Goal: Task Accomplishment & Management: Manage account settings

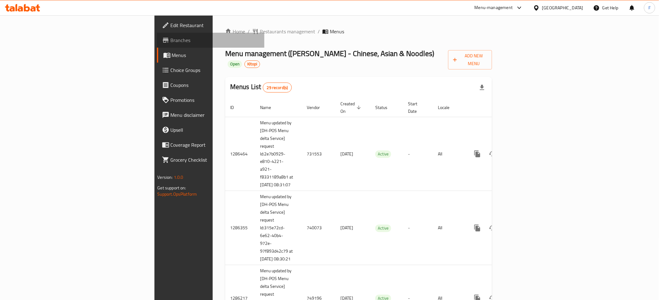
click at [157, 35] on link "Branches" at bounding box center [210, 40] width 107 height 15
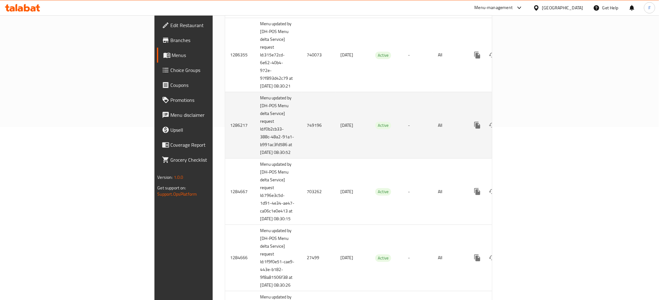
scroll to position [522, 0]
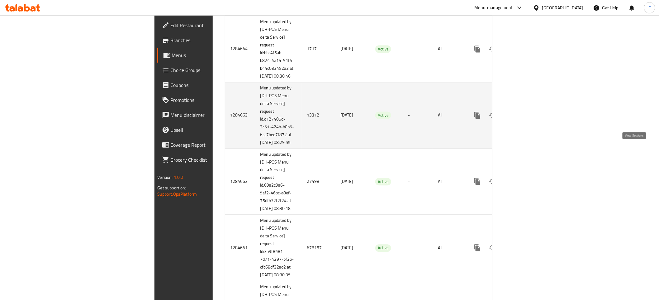
click at [525, 118] on icon "enhanced table" at bounding box center [522, 115] width 6 height 6
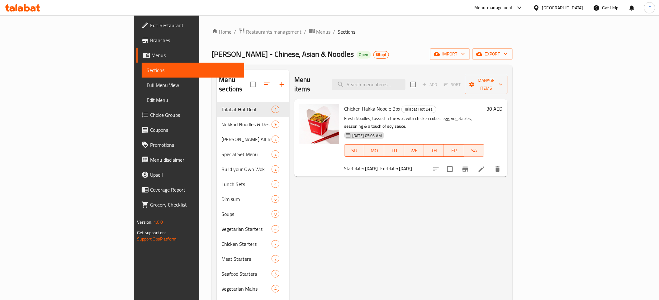
click at [490, 163] on li at bounding box center [481, 168] width 17 height 11
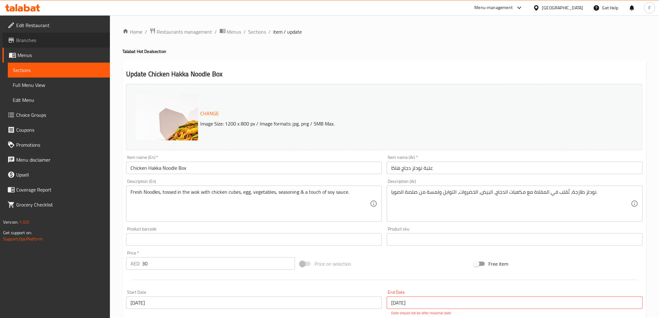
click at [46, 41] on span "Branches" at bounding box center [60, 39] width 89 height 7
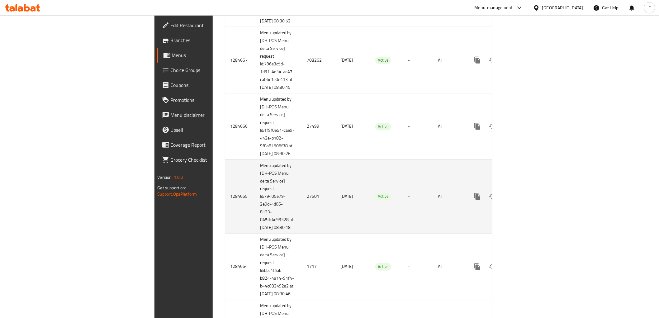
scroll to position [346, 0]
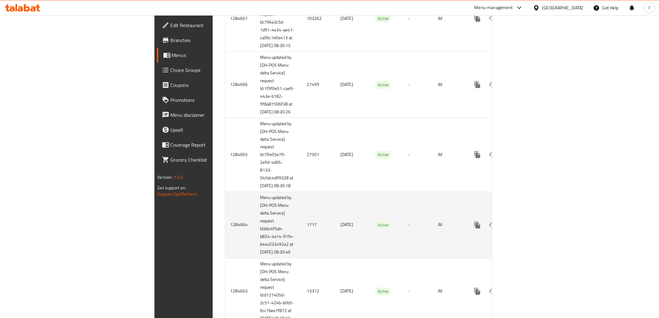
click at [302, 251] on td "1717" at bounding box center [319, 225] width 34 height 66
copy td "1717"
click at [302, 254] on td "1717" at bounding box center [319, 225] width 34 height 66
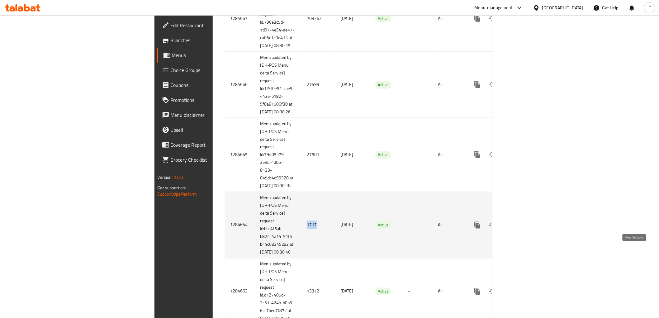
click at [530, 233] on link "enhanced table" at bounding box center [522, 225] width 15 height 15
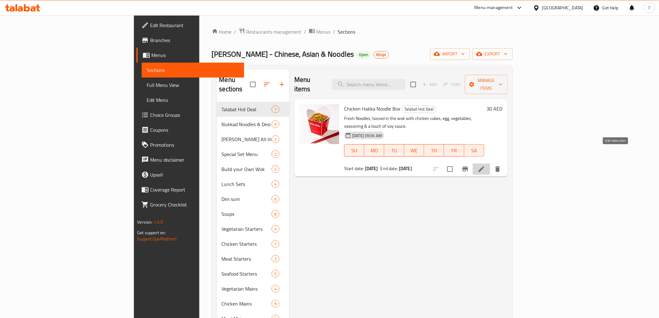
click at [485, 165] on icon at bounding box center [481, 168] width 7 height 7
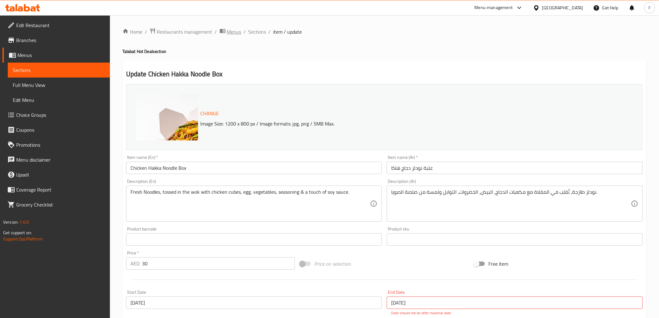
click at [230, 32] on span "Menus" at bounding box center [234, 31] width 14 height 7
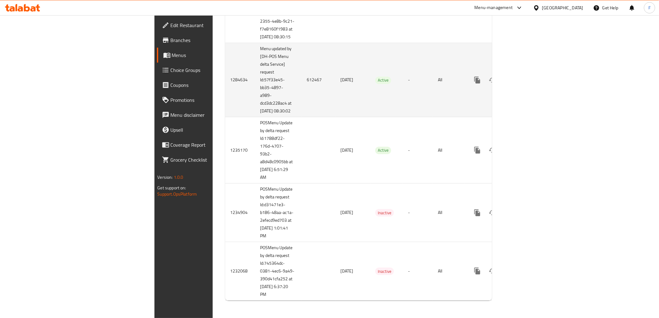
scroll to position [1950, 0]
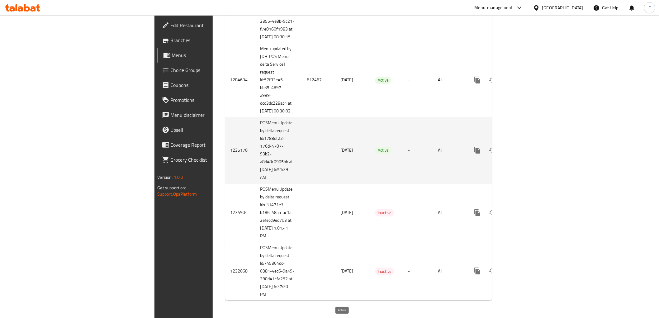
click at [375, 148] on span "Active" at bounding box center [383, 150] width 16 height 7
copy span "Active"
click at [302, 145] on td "enhanced table" at bounding box center [319, 150] width 34 height 66
drag, startPoint x: 353, startPoint y: 149, endPoint x: 358, endPoint y: 182, distance: 33.3
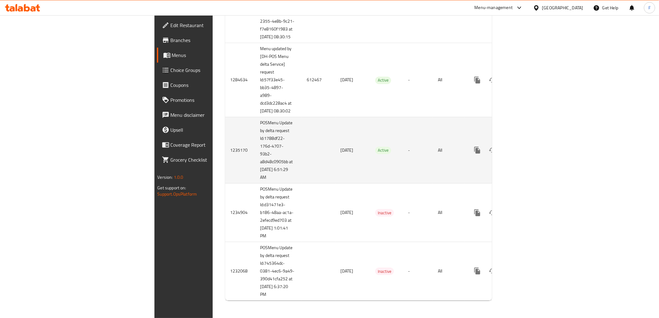
click at [370, 182] on td "Active" at bounding box center [386, 150] width 33 height 66
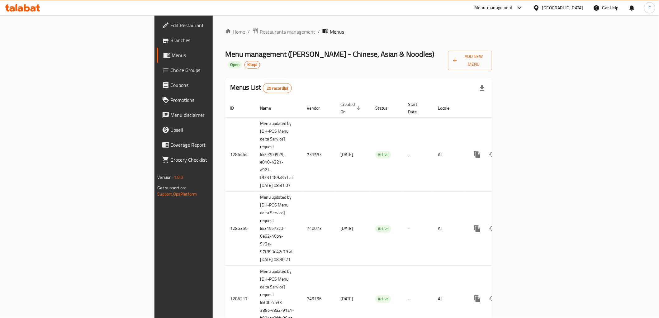
scroll to position [514, 0]
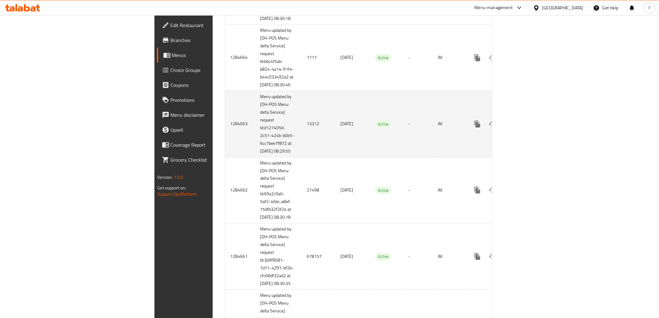
click at [302, 157] on td "13312" at bounding box center [319, 124] width 34 height 66
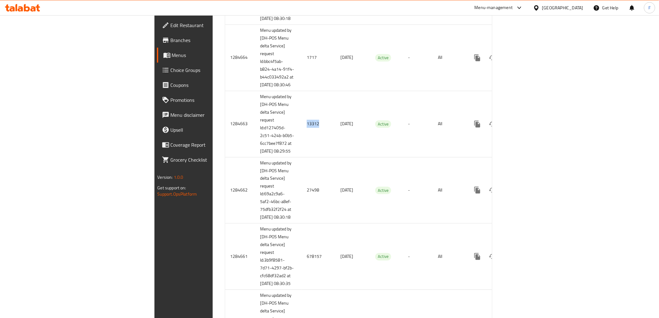
copy td "13312"
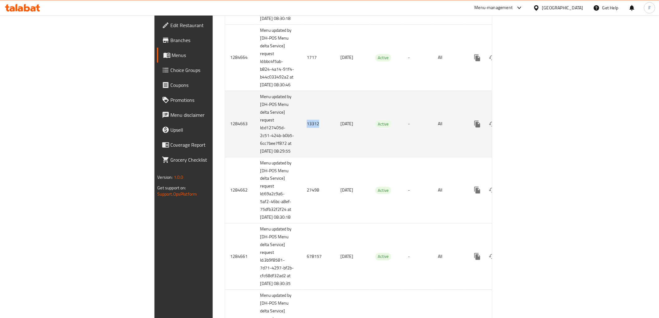
click at [526, 128] on icon "enhanced table" at bounding box center [522, 123] width 7 height 7
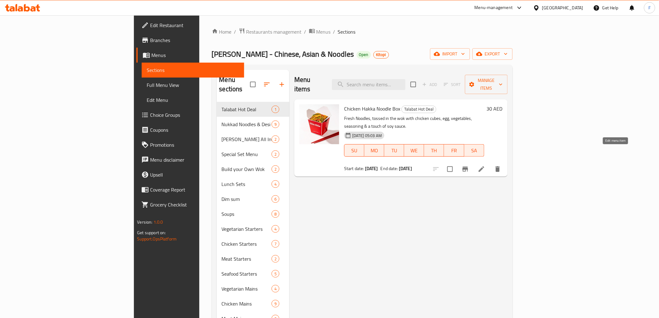
click at [485, 165] on icon at bounding box center [481, 168] width 7 height 7
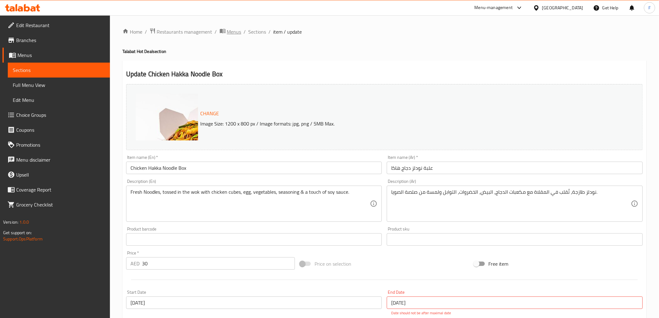
click at [231, 31] on span "Menus" at bounding box center [234, 31] width 14 height 7
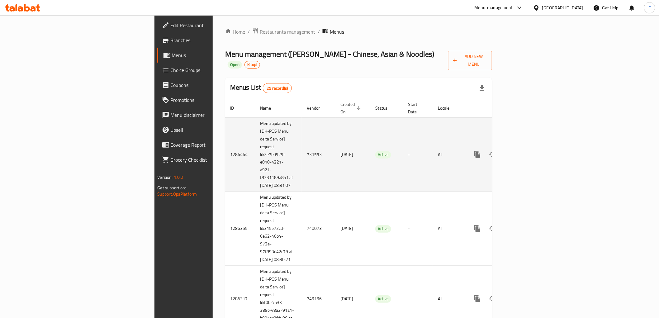
scroll to position [958, 0]
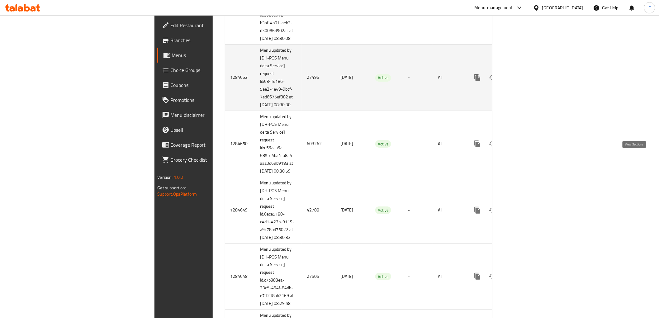
click at [526, 81] on icon "enhanced table" at bounding box center [522, 77] width 7 height 7
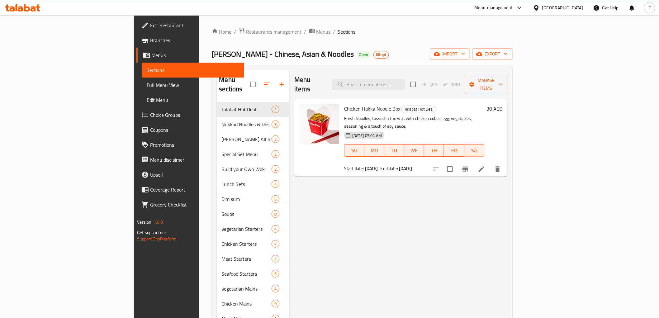
click at [316, 31] on span "Menus" at bounding box center [323, 31] width 14 height 7
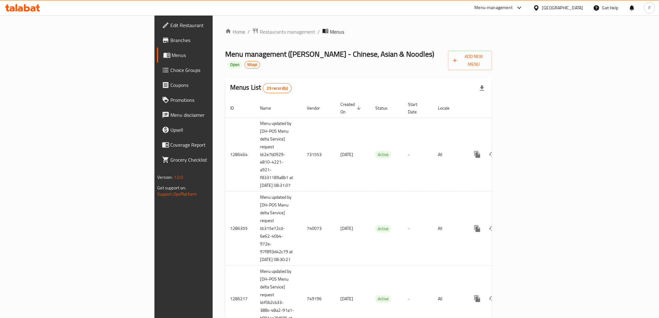
scroll to position [958, 0]
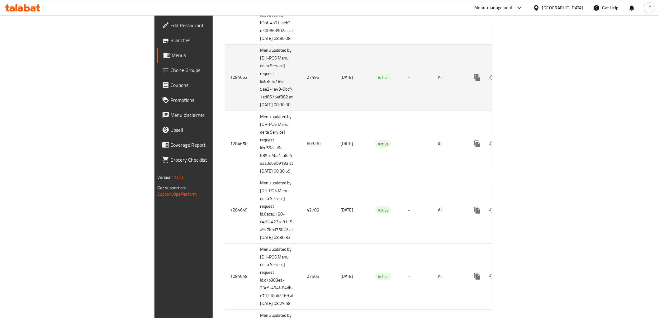
click at [526, 81] on icon "enhanced table" at bounding box center [522, 77] width 7 height 7
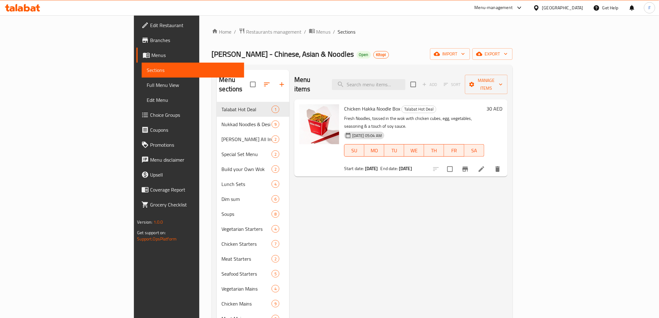
click at [339, 40] on div "Home / Restaurants management / Menus / Sections [PERSON_NAME] - Chinese, Asian…" at bounding box center [362, 233] width 301 height 410
click at [485, 165] on icon at bounding box center [481, 168] width 7 height 7
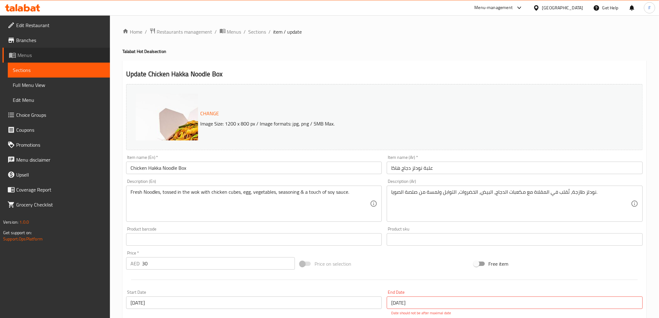
click at [44, 58] on span "Menus" at bounding box center [61, 54] width 88 height 7
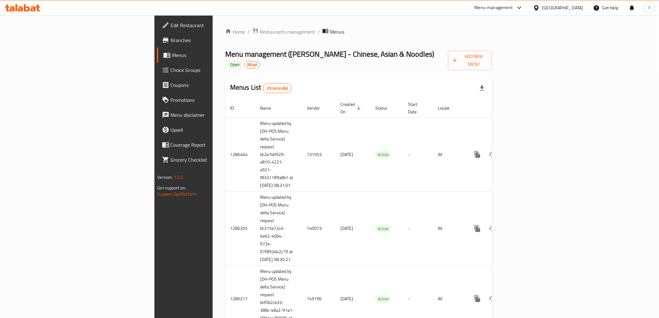
scroll to position [810, 0]
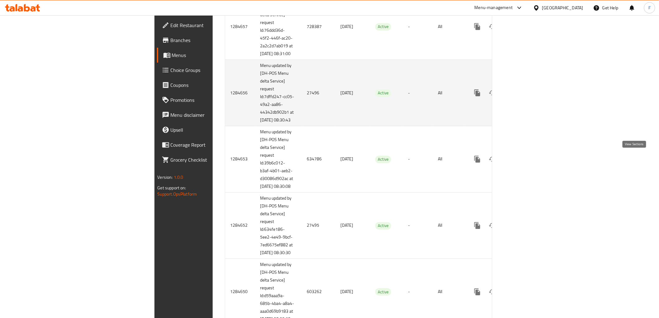
click at [526, 97] on icon "enhanced table" at bounding box center [522, 92] width 7 height 7
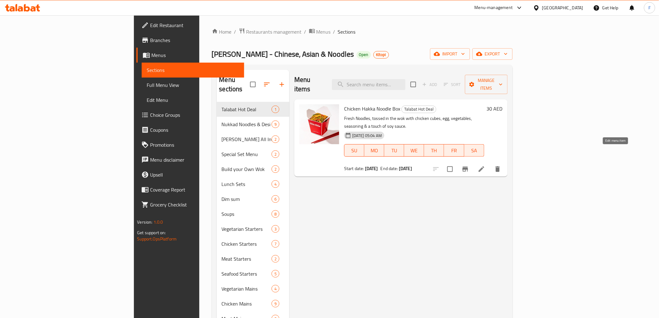
click at [485, 165] on icon at bounding box center [481, 168] width 7 height 7
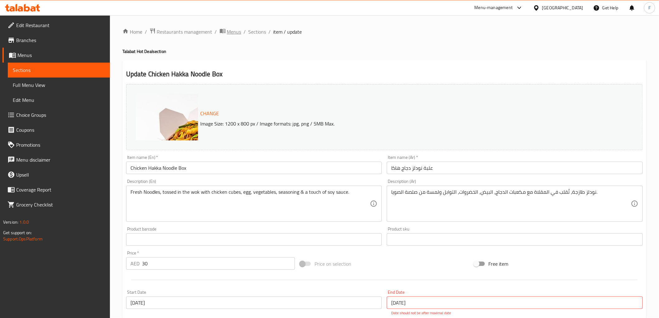
click at [234, 31] on span "Menus" at bounding box center [234, 31] width 14 height 7
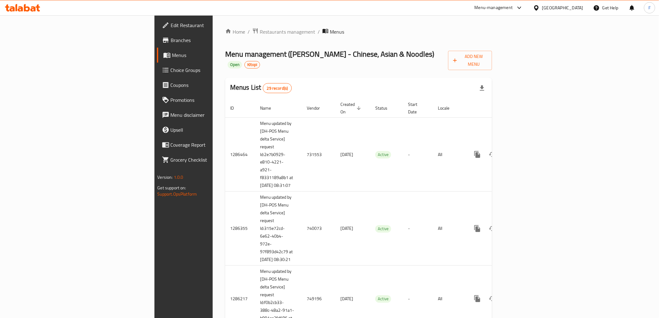
scroll to position [588, 0]
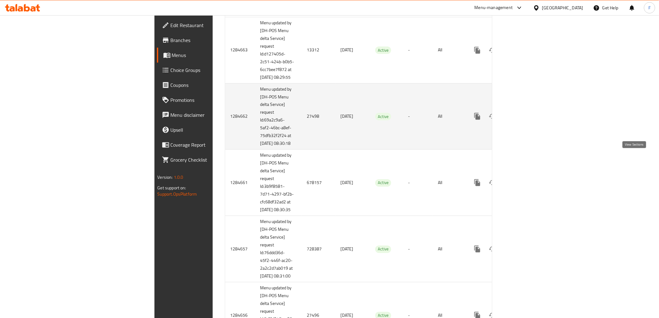
click at [526, 120] on icon "enhanced table" at bounding box center [522, 115] width 7 height 7
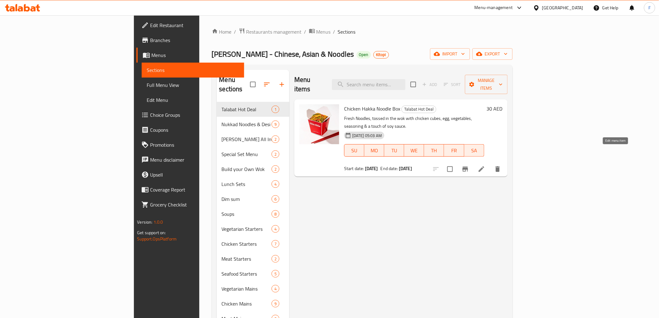
click at [485, 165] on icon at bounding box center [481, 168] width 7 height 7
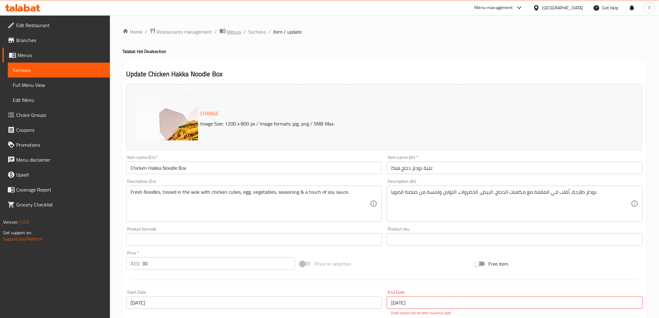
click at [229, 31] on span "Menus" at bounding box center [234, 31] width 14 height 7
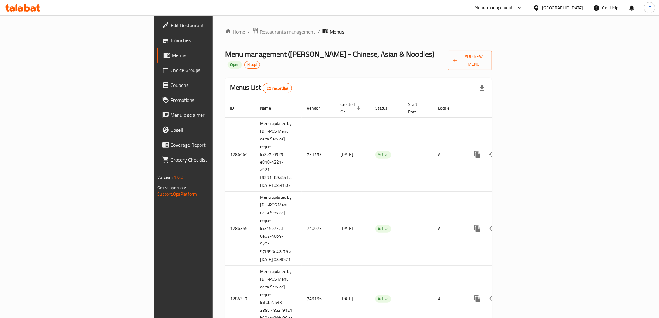
scroll to position [284, 0]
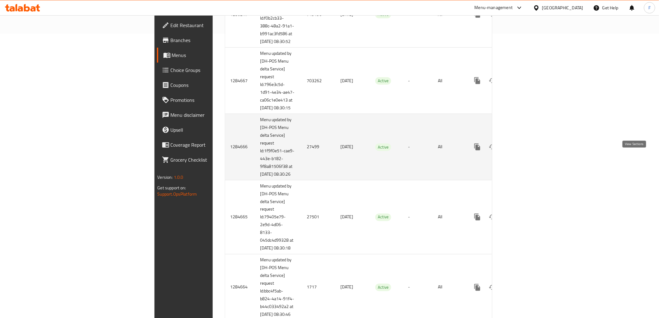
click at [526, 151] on icon "enhanced table" at bounding box center [522, 146] width 7 height 7
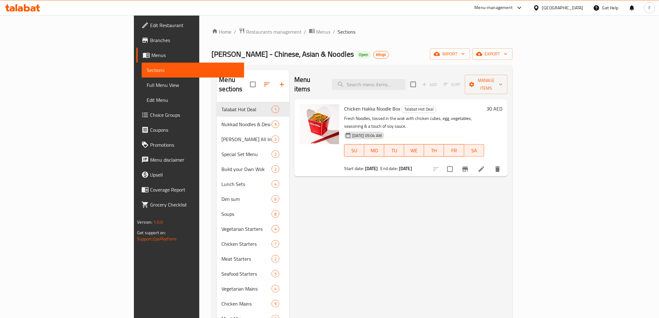
click at [490, 163] on li at bounding box center [481, 168] width 17 height 11
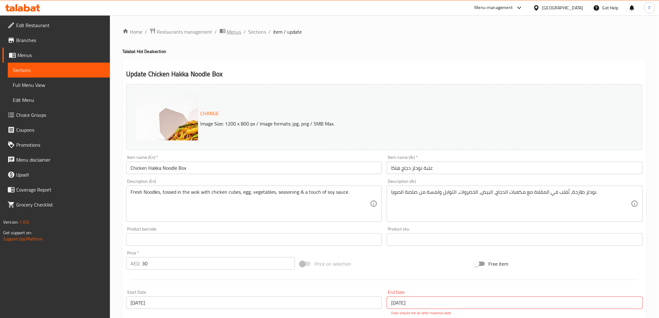
click at [235, 32] on span "Menus" at bounding box center [234, 31] width 14 height 7
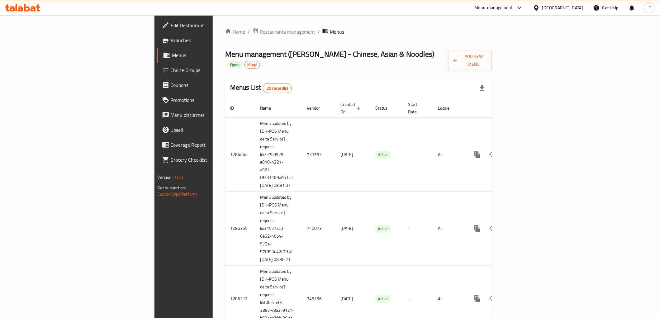
scroll to position [362, 0]
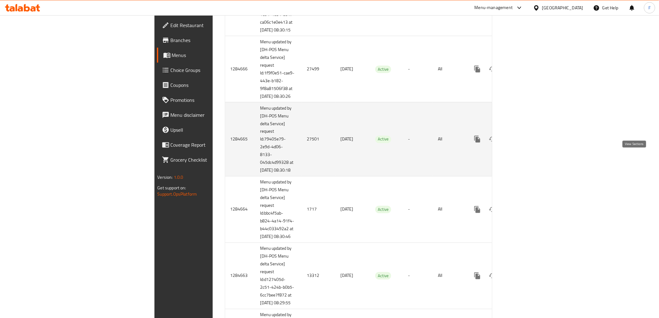
click at [526, 143] on icon "enhanced table" at bounding box center [522, 138] width 7 height 7
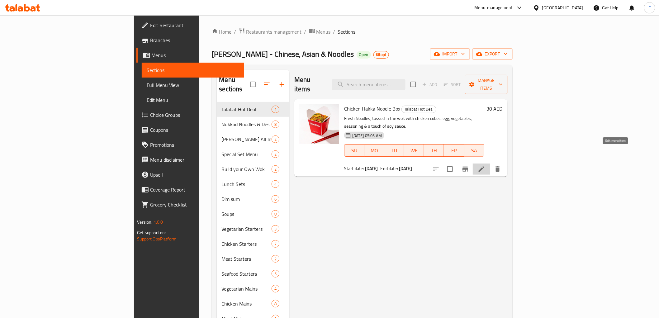
click at [485, 165] on icon at bounding box center [481, 168] width 7 height 7
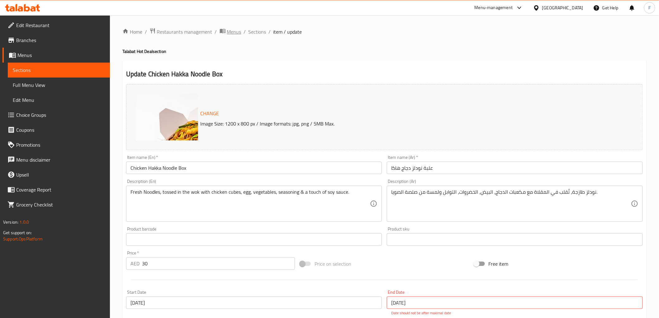
click at [232, 29] on span "Menus" at bounding box center [234, 31] width 14 height 7
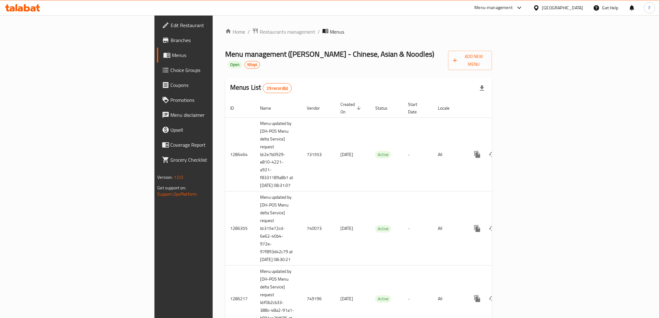
scroll to position [1562, 0]
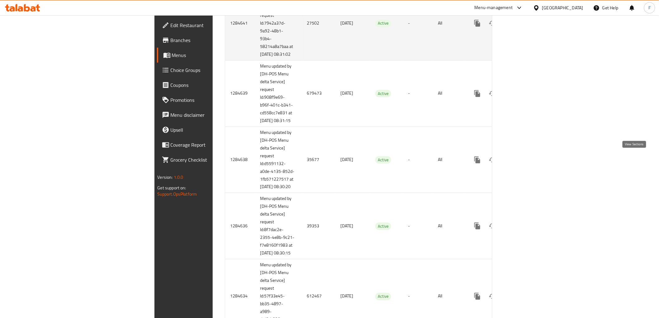
click at [526, 27] on icon "enhanced table" at bounding box center [522, 22] width 7 height 7
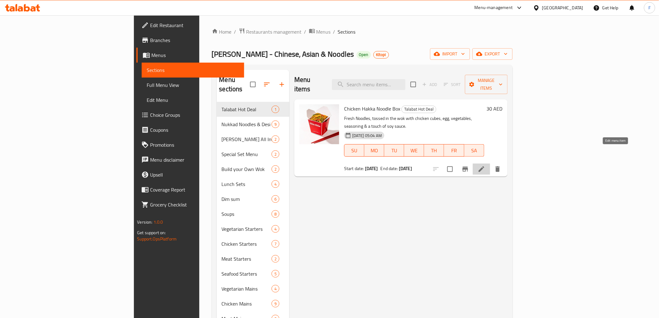
click at [485, 165] on icon at bounding box center [481, 168] width 7 height 7
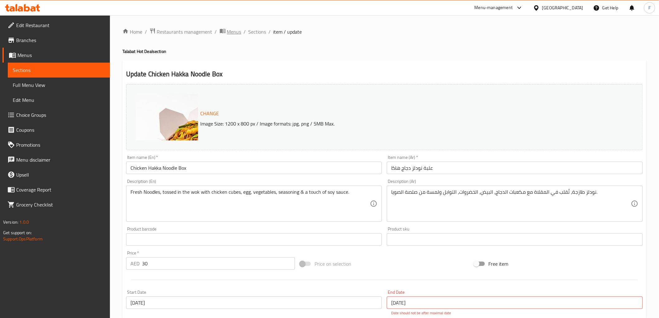
click at [236, 31] on span "Menus" at bounding box center [234, 31] width 14 height 7
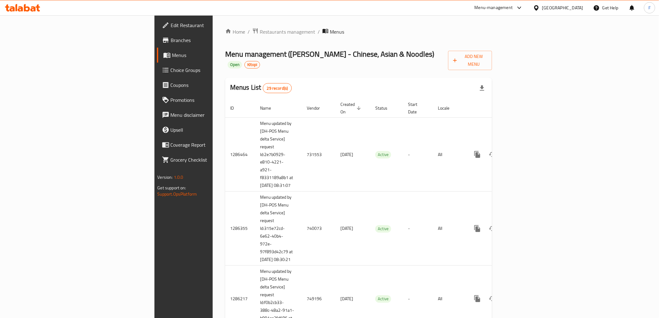
scroll to position [1181, 0]
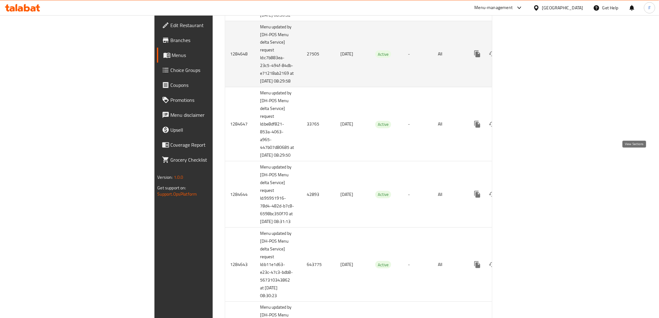
click at [526, 58] on icon "enhanced table" at bounding box center [522, 53] width 7 height 7
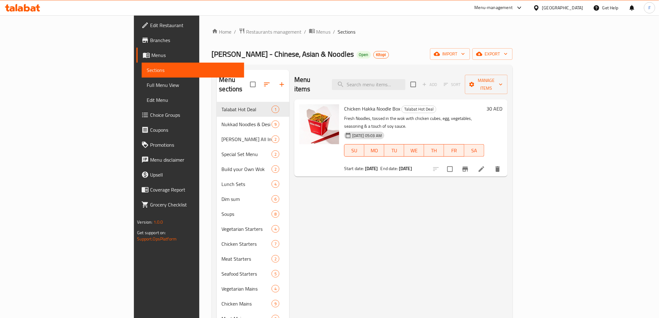
click at [490, 163] on li at bounding box center [481, 168] width 17 height 11
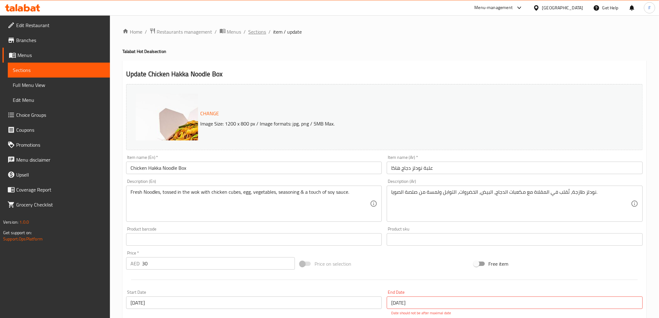
click at [253, 29] on span "Sections" at bounding box center [258, 31] width 18 height 7
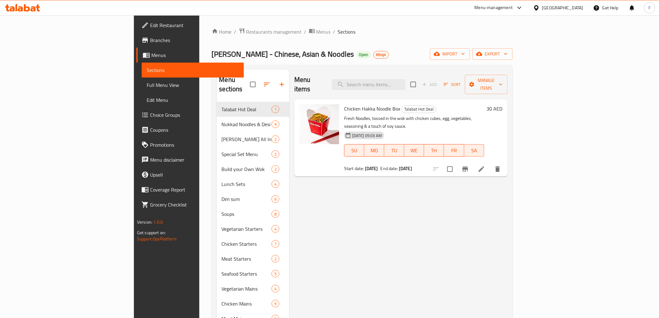
click at [316, 32] on span "Menus" at bounding box center [323, 31] width 14 height 7
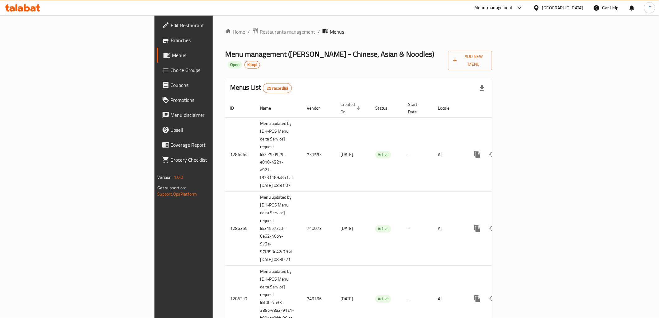
scroll to position [1258, 0]
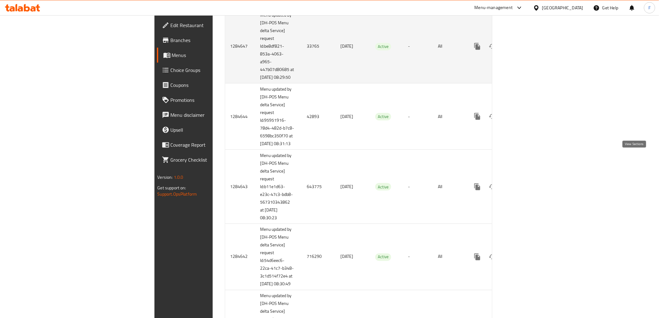
click at [525, 49] on icon "enhanced table" at bounding box center [522, 47] width 6 height 6
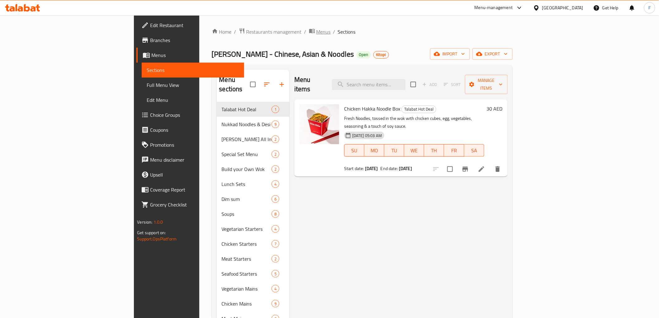
click at [316, 32] on span "Menus" at bounding box center [323, 31] width 14 height 7
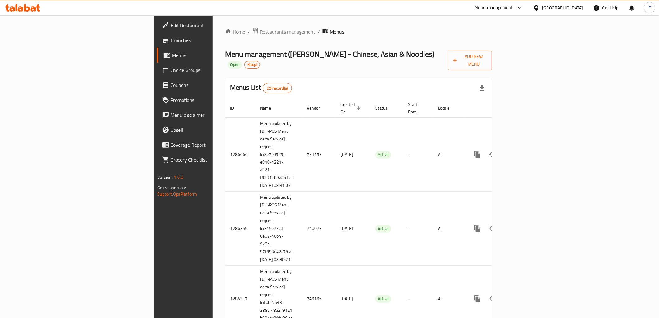
scroll to position [1258, 0]
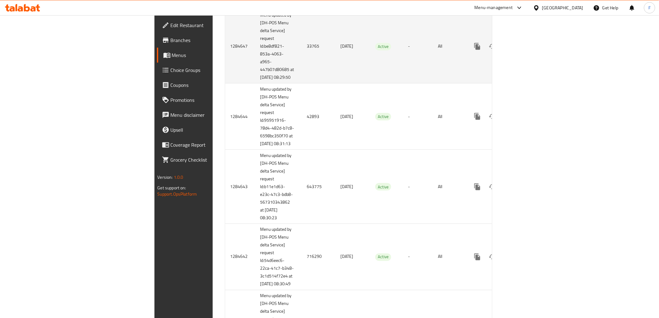
click at [525, 49] on icon "enhanced table" at bounding box center [522, 47] width 6 height 6
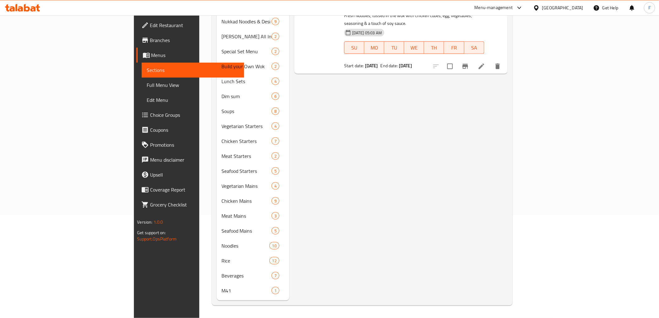
scroll to position [93, 0]
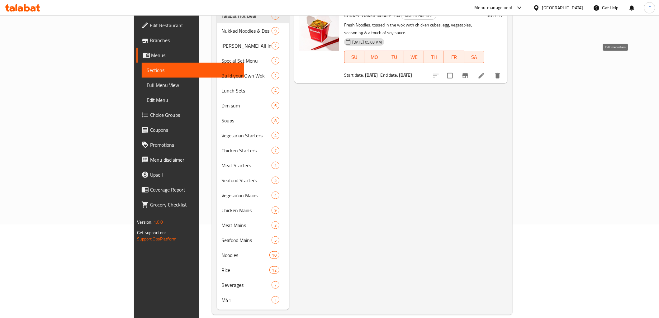
click at [485, 72] on icon at bounding box center [481, 75] width 7 height 7
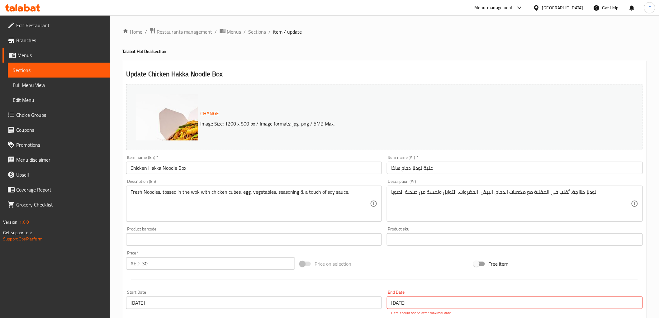
click at [238, 30] on span "Menus" at bounding box center [234, 31] width 14 height 7
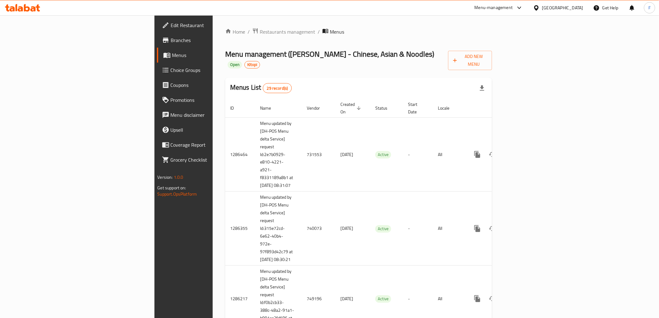
scroll to position [1714, 0]
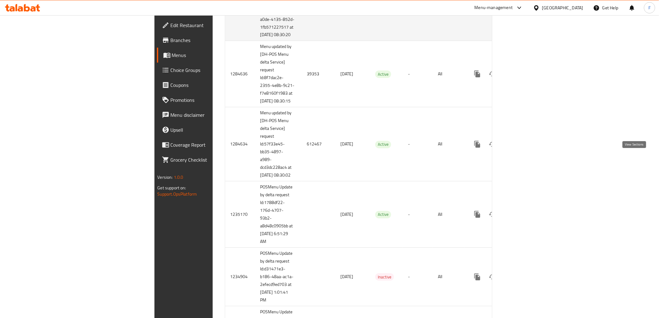
click at [526, 12] on icon "enhanced table" at bounding box center [522, 7] width 7 height 7
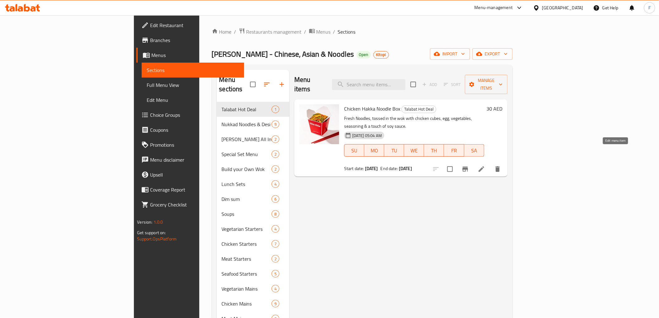
click at [485, 165] on icon at bounding box center [481, 168] width 7 height 7
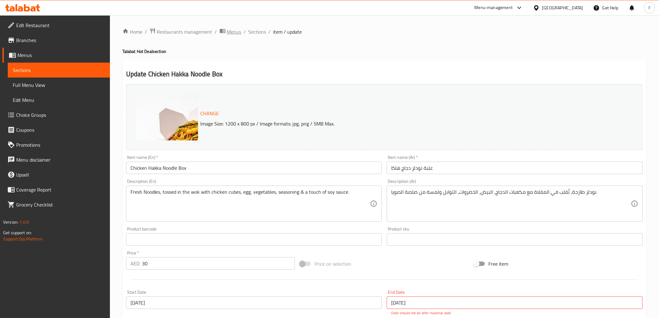
click at [236, 30] on span "Menus" at bounding box center [234, 31] width 14 height 7
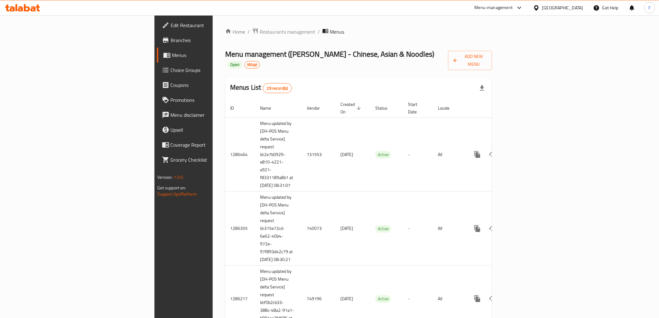
scroll to position [1789, 0]
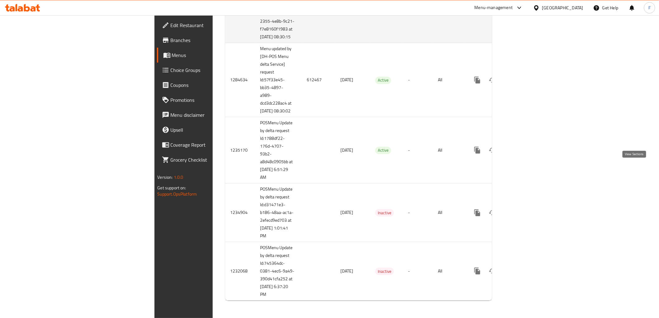
click at [530, 17] on link "enhanced table" at bounding box center [522, 9] width 15 height 15
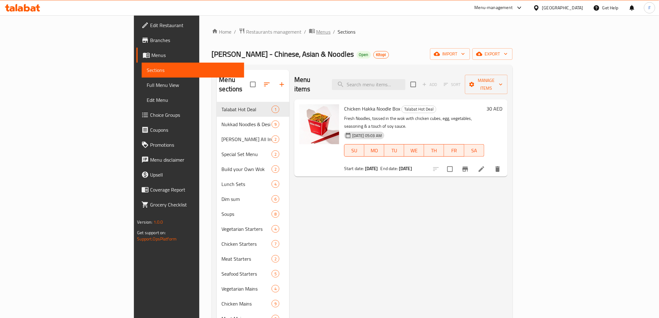
click at [316, 30] on span "Menus" at bounding box center [323, 31] width 14 height 7
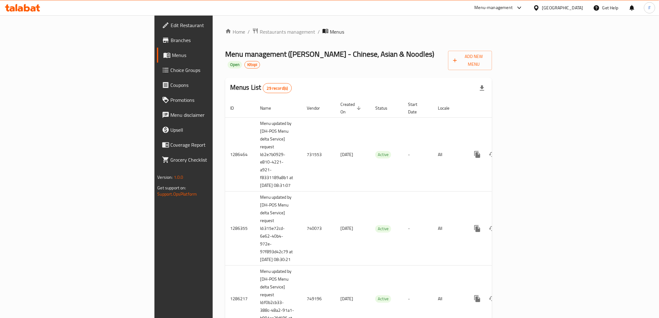
scroll to position [1789, 0]
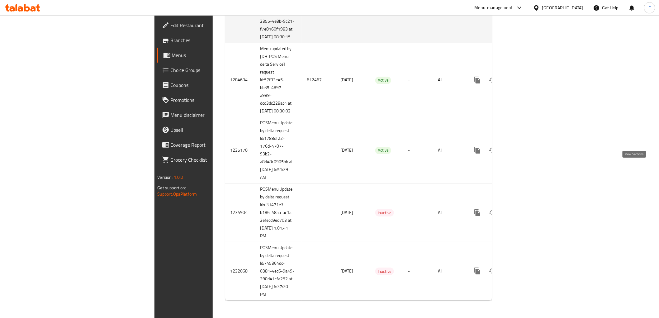
click at [526, 13] on icon "enhanced table" at bounding box center [522, 9] width 7 height 7
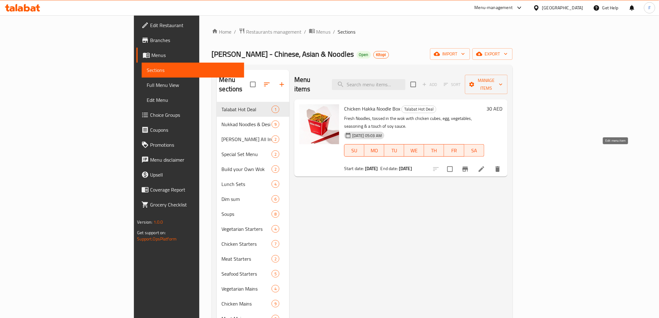
click at [485, 165] on icon at bounding box center [481, 168] width 7 height 7
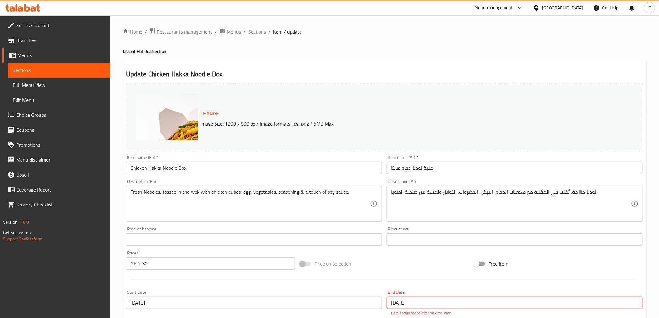
click at [230, 33] on span "Menus" at bounding box center [234, 31] width 14 height 7
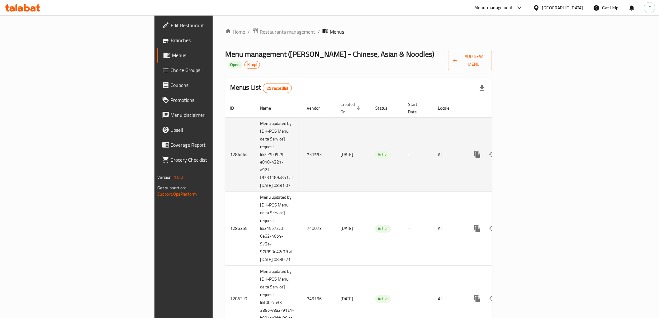
scroll to position [1337, 0]
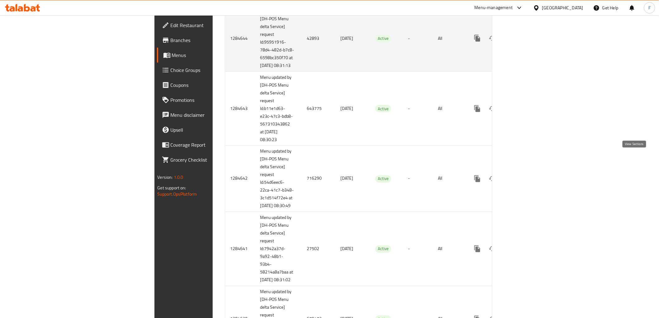
click at [526, 42] on icon "enhanced table" at bounding box center [522, 38] width 7 height 7
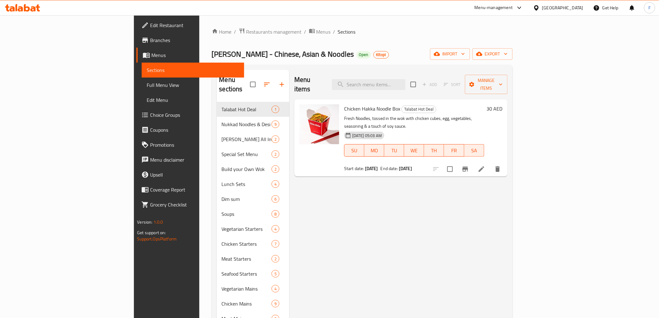
click at [490, 163] on li at bounding box center [481, 168] width 17 height 11
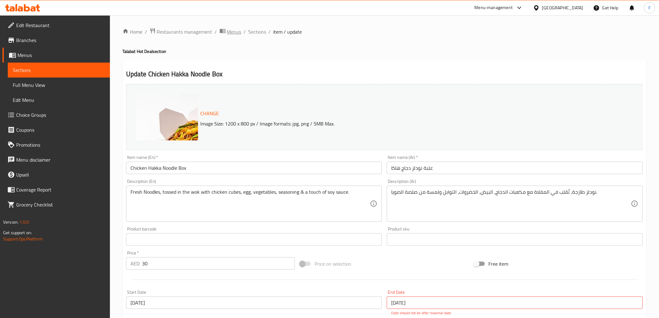
click at [225, 31] on icon "breadcrumb" at bounding box center [223, 31] width 6 height 6
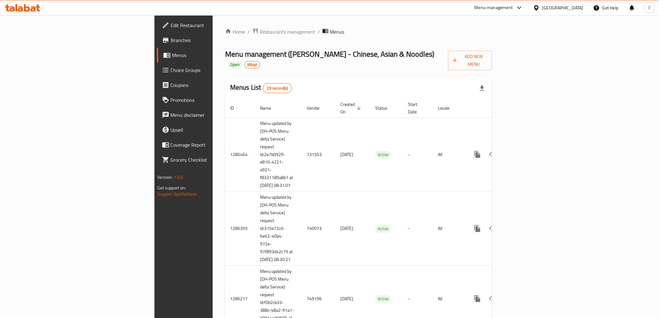
scroll to position [1032, 0]
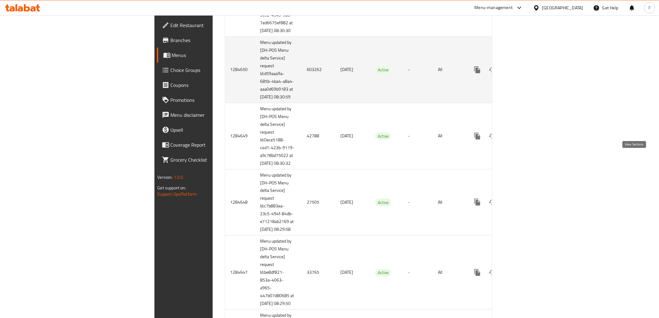
click at [526, 73] on icon "enhanced table" at bounding box center [522, 69] width 7 height 7
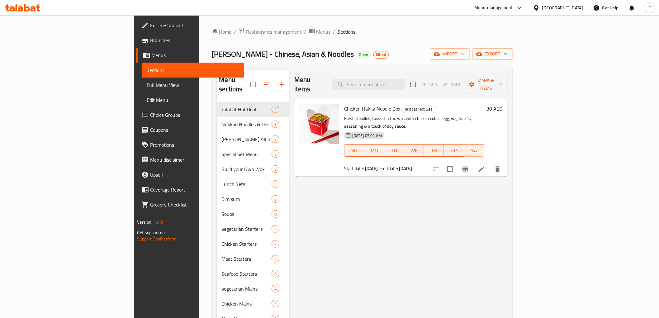
click at [485, 165] on icon at bounding box center [481, 168] width 7 height 7
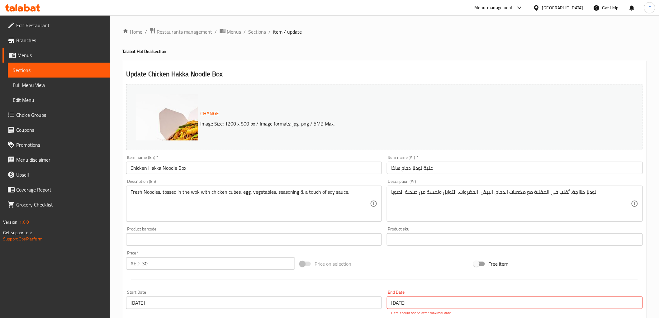
click at [235, 33] on span "Menus" at bounding box center [234, 31] width 14 height 7
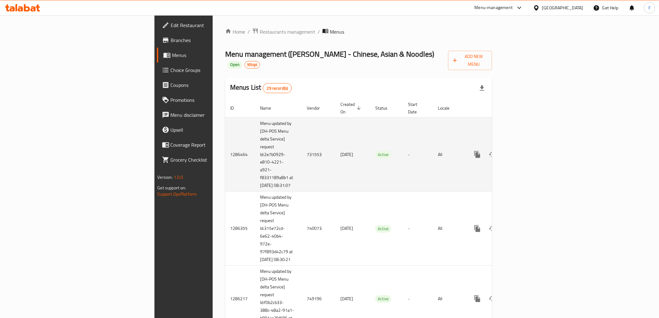
scroll to position [1866, 0]
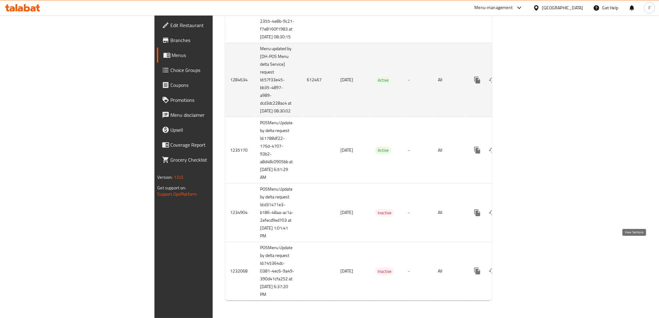
click at [530, 88] on link "enhanced table" at bounding box center [522, 80] width 15 height 15
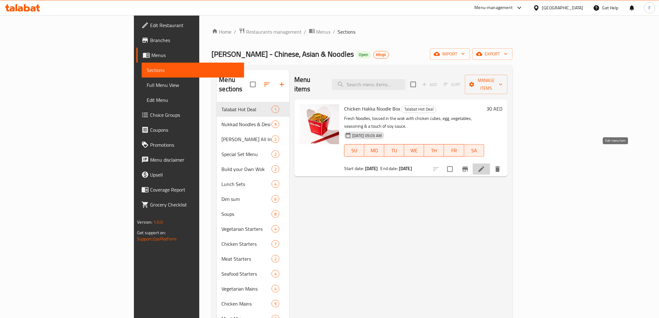
click at [485, 165] on icon at bounding box center [481, 168] width 7 height 7
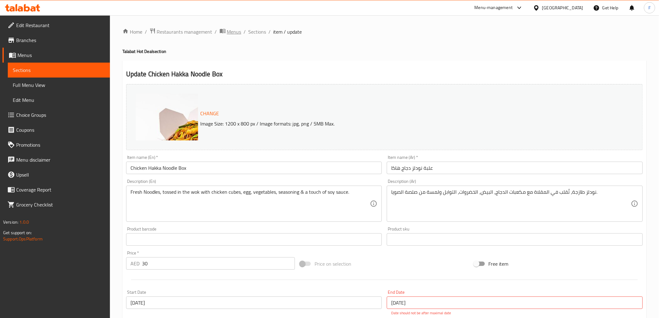
click at [235, 32] on span "Menus" at bounding box center [234, 31] width 14 height 7
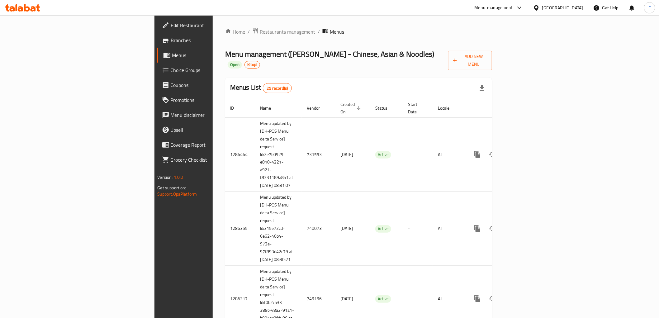
scroll to position [884, 0]
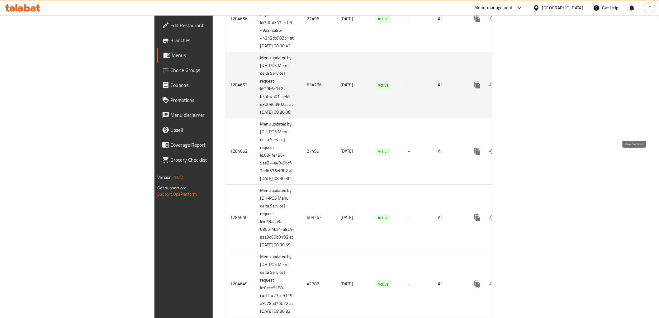
click at [526, 89] on icon "enhanced table" at bounding box center [522, 84] width 7 height 7
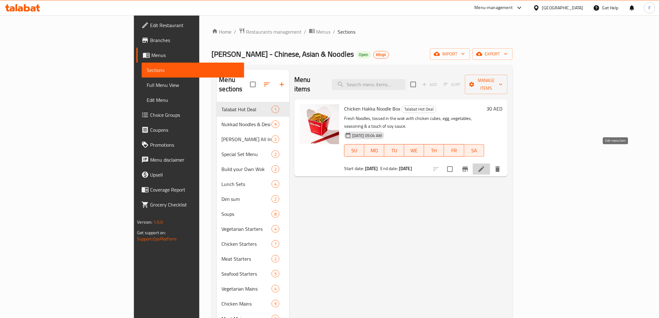
click at [485, 165] on icon at bounding box center [481, 168] width 7 height 7
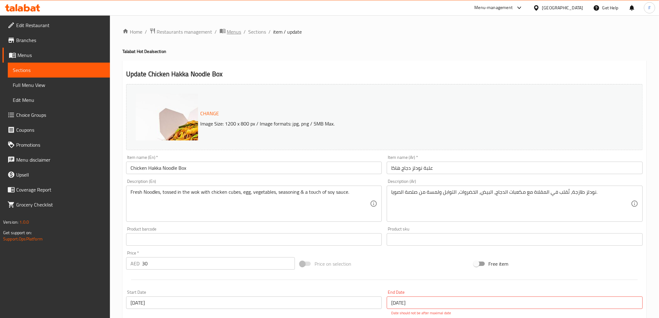
click at [237, 32] on span "Menus" at bounding box center [234, 31] width 14 height 7
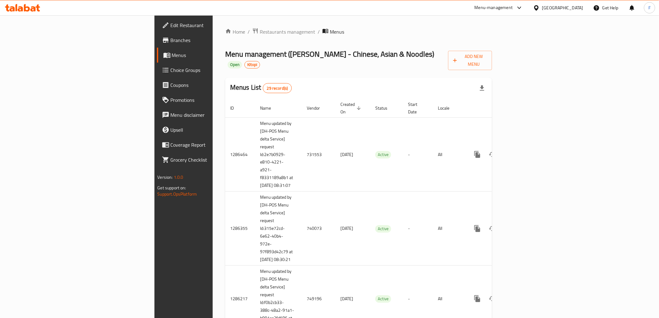
scroll to position [884, 0]
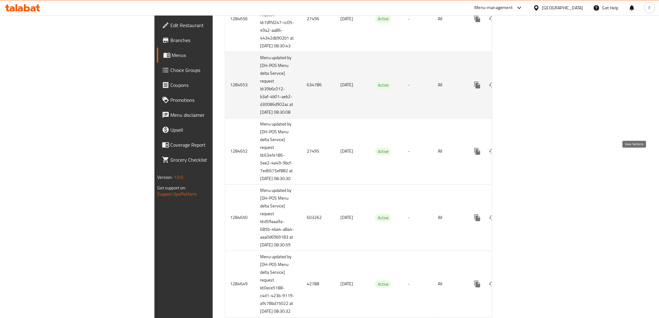
click at [526, 89] on icon "enhanced table" at bounding box center [522, 84] width 7 height 7
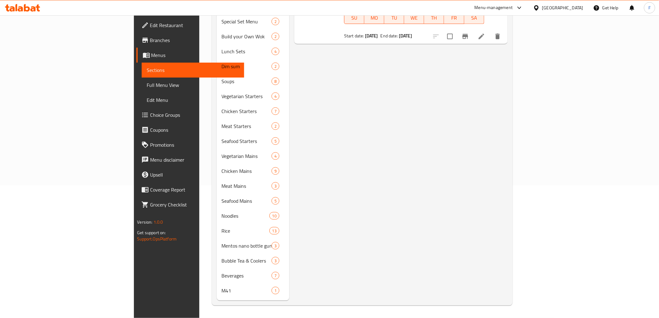
scroll to position [123, 0]
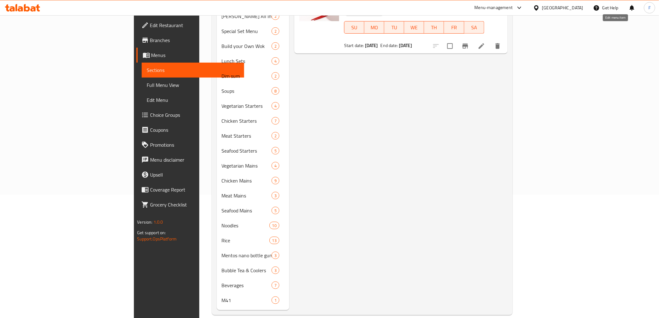
click at [485, 42] on icon at bounding box center [481, 45] width 7 height 7
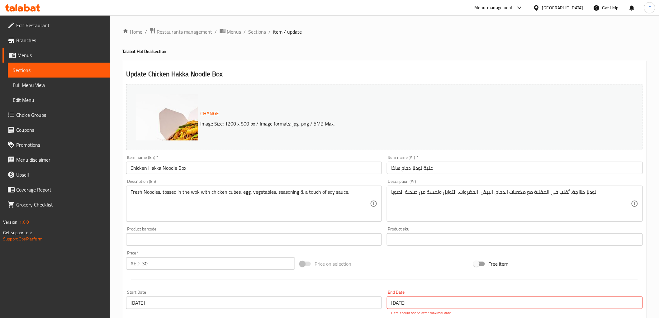
click at [235, 30] on span "Menus" at bounding box center [234, 31] width 14 height 7
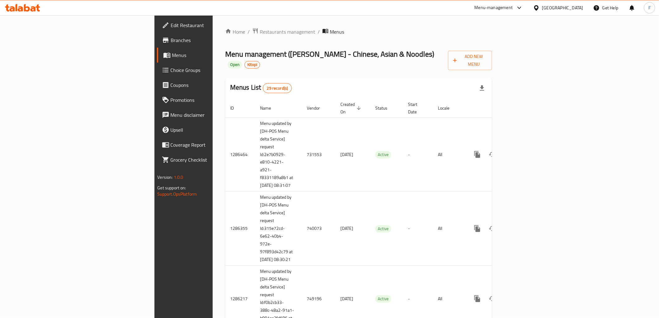
scroll to position [1411, 0]
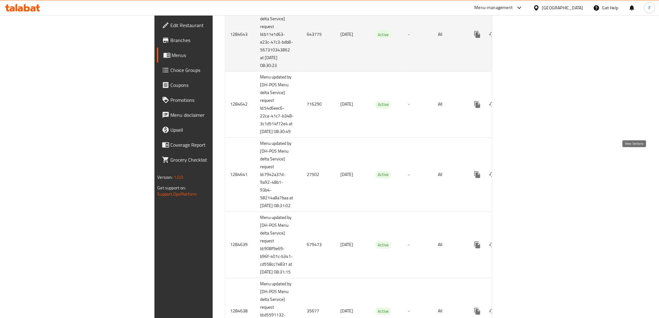
click at [525, 37] on icon "enhanced table" at bounding box center [522, 35] width 6 height 6
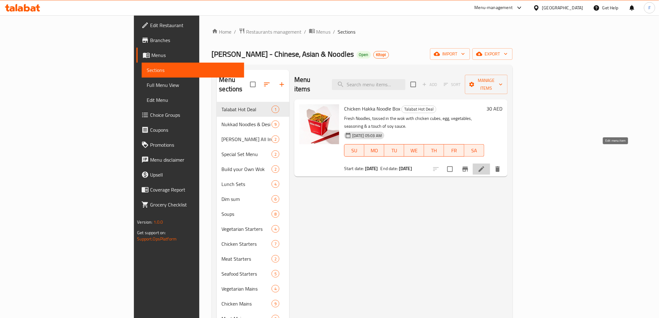
click at [485, 165] on icon at bounding box center [481, 168] width 7 height 7
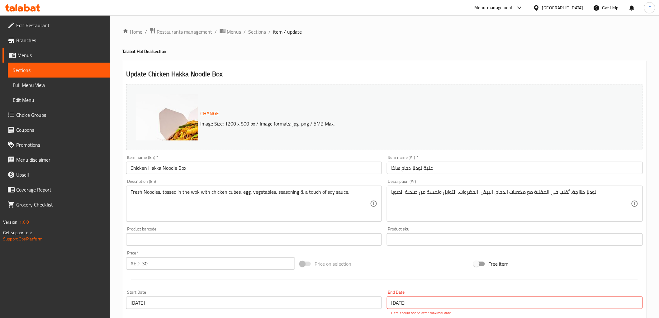
click at [231, 33] on span "Menus" at bounding box center [234, 31] width 14 height 7
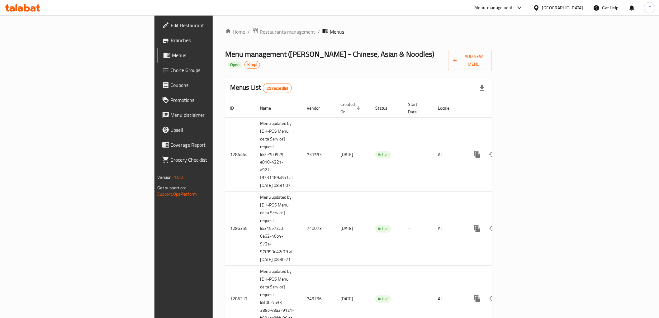
scroll to position [662, 0]
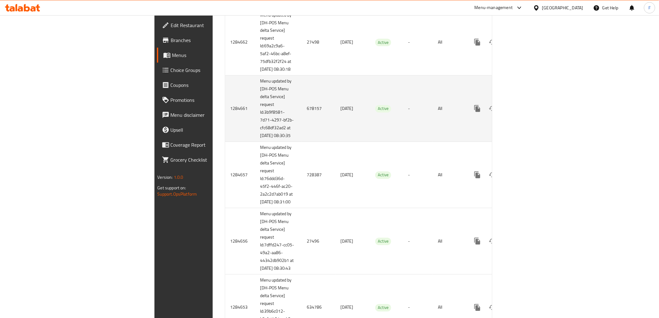
click at [525, 111] on icon "enhanced table" at bounding box center [522, 109] width 6 height 6
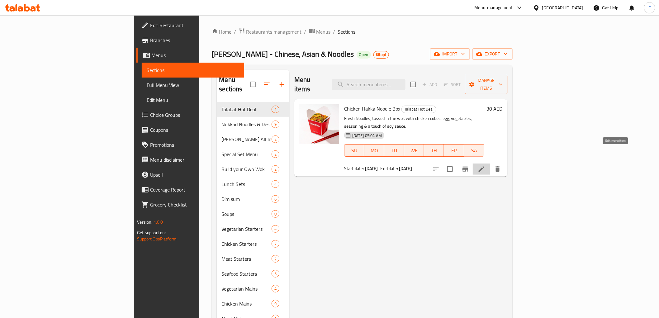
click at [485, 165] on icon at bounding box center [481, 168] width 7 height 7
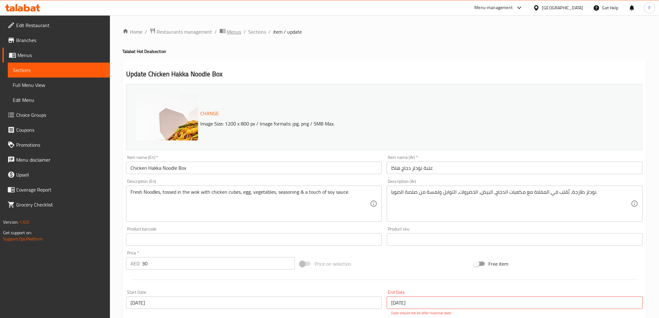
click at [231, 32] on span "Menus" at bounding box center [234, 31] width 14 height 7
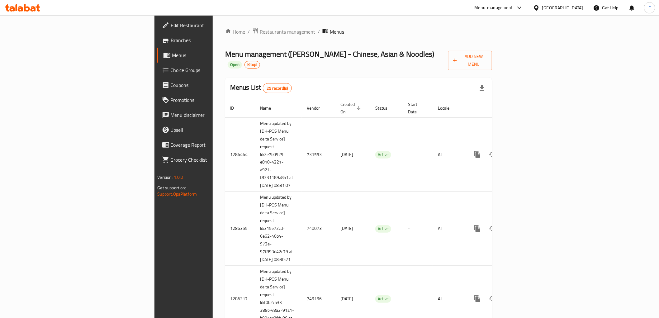
scroll to position [1640, 0]
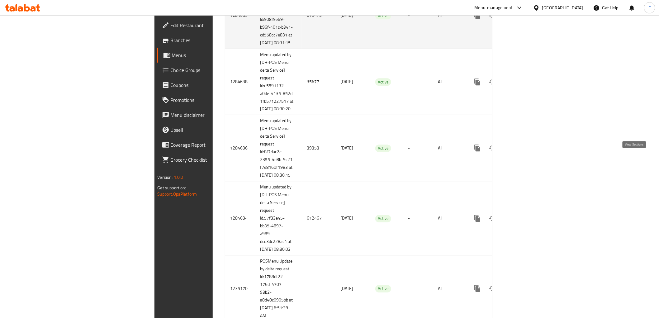
click at [525, 18] on icon "enhanced table" at bounding box center [522, 16] width 6 height 6
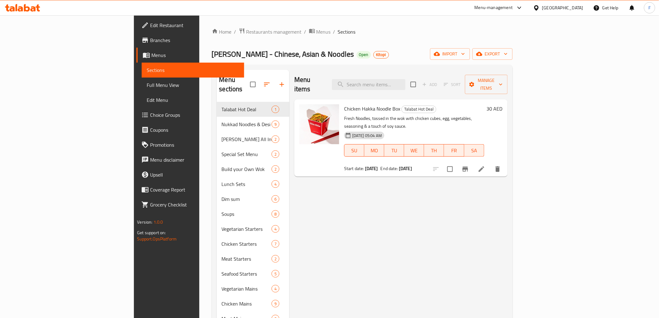
click at [484, 166] on icon at bounding box center [482, 169] width 6 height 6
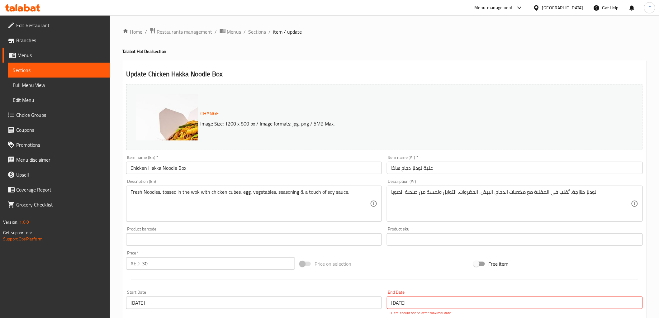
click at [234, 29] on span "Menus" at bounding box center [234, 31] width 14 height 7
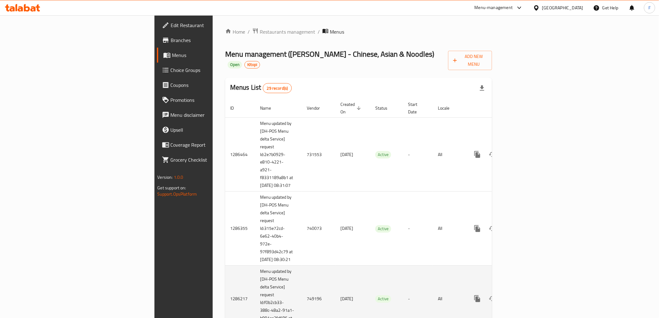
scroll to position [210, 0]
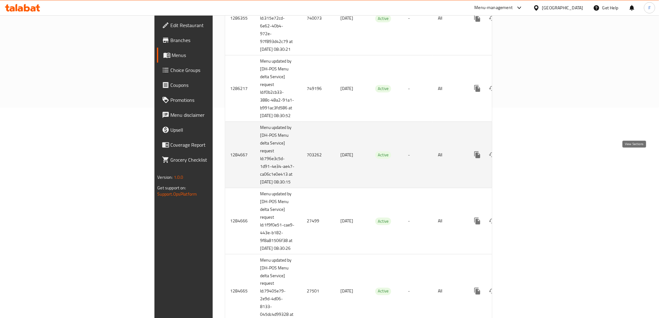
click at [526, 157] on icon "enhanced table" at bounding box center [522, 154] width 7 height 7
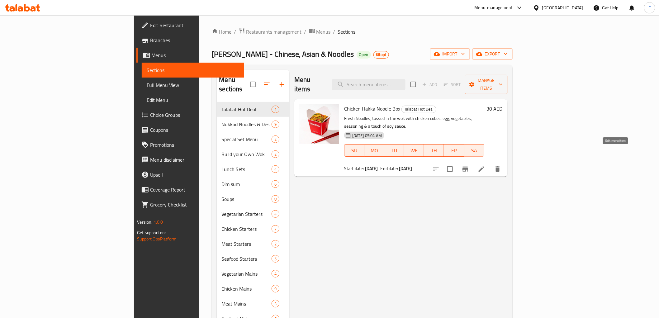
click at [490, 163] on li at bounding box center [481, 168] width 17 height 11
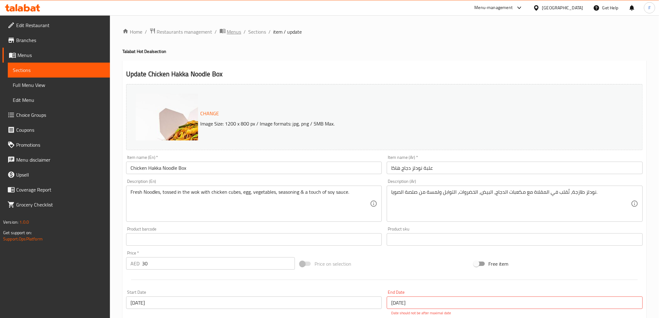
click at [234, 31] on span "Menus" at bounding box center [234, 31] width 14 height 7
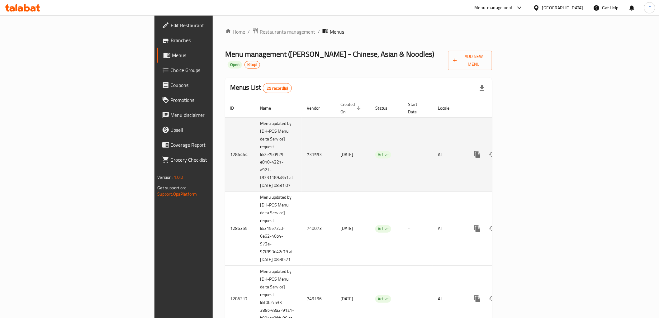
scroll to position [1485, 0]
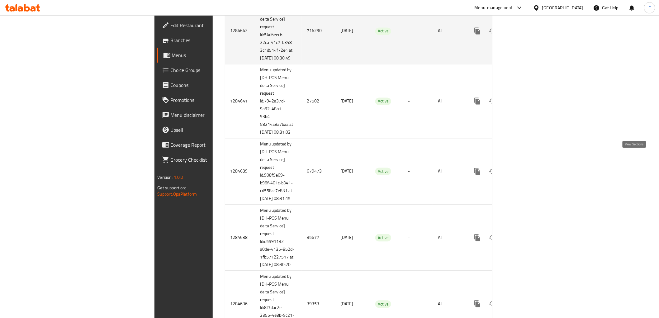
click at [525, 34] on icon "enhanced table" at bounding box center [522, 31] width 6 height 6
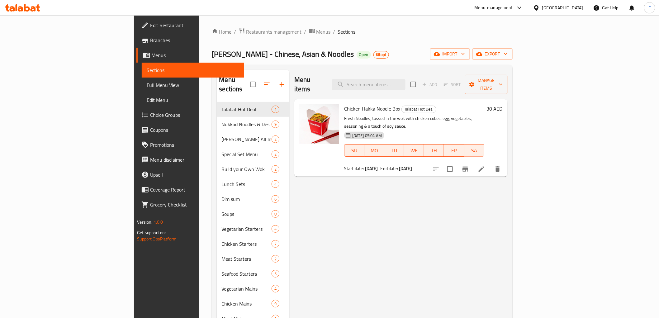
click at [490, 163] on li at bounding box center [481, 168] width 17 height 11
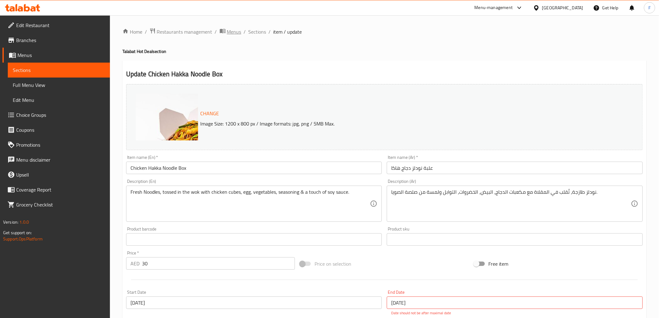
click at [237, 28] on span "Menus" at bounding box center [234, 31] width 14 height 7
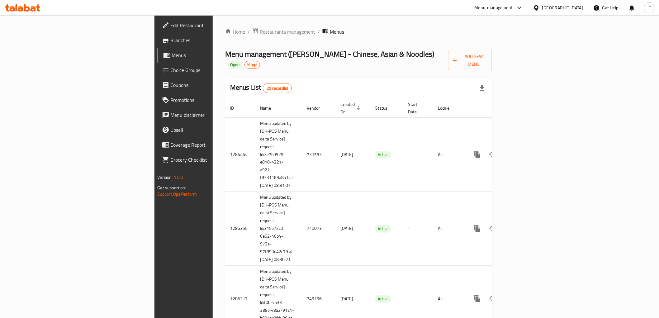
scroll to position [736, 0]
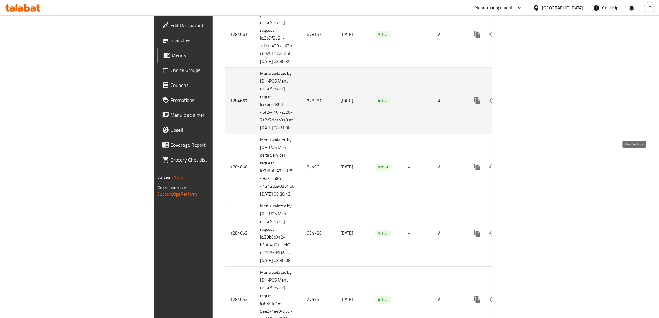
click at [530, 108] on link "enhanced table" at bounding box center [522, 100] width 15 height 15
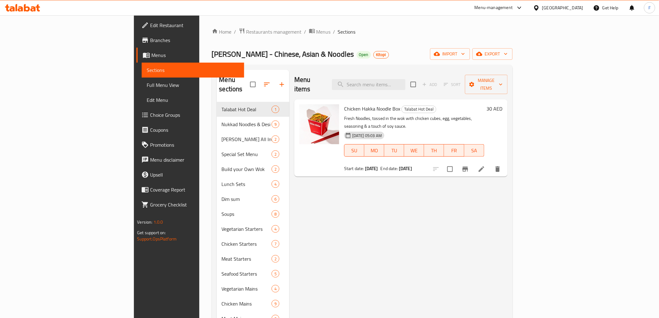
click at [490, 163] on li at bounding box center [481, 168] width 17 height 11
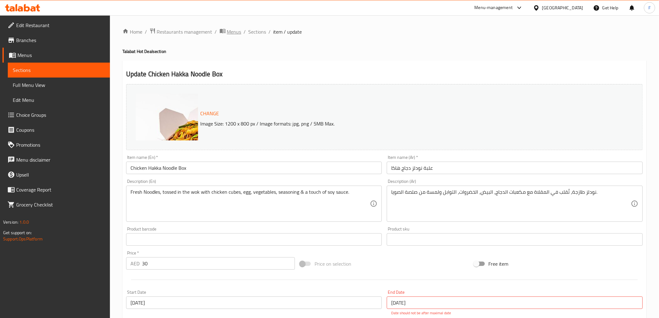
click at [227, 32] on span "Menus" at bounding box center [234, 31] width 14 height 7
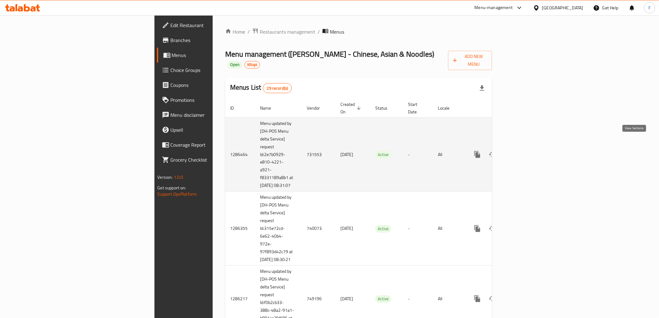
click at [530, 147] on link "enhanced table" at bounding box center [522, 154] width 15 height 15
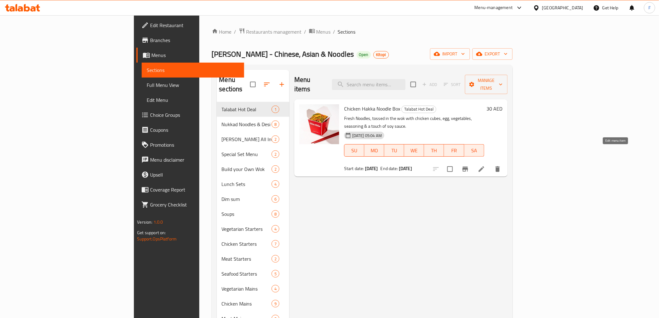
click at [485, 165] on icon at bounding box center [481, 168] width 7 height 7
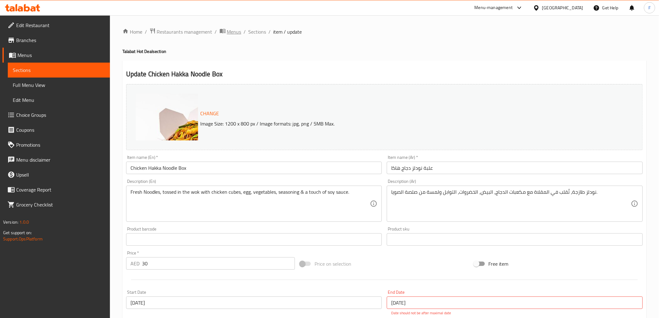
click at [234, 29] on span "Menus" at bounding box center [234, 31] width 14 height 7
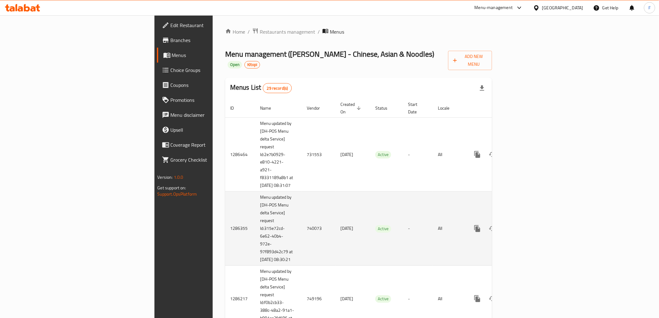
click at [526, 225] on icon "enhanced table" at bounding box center [522, 228] width 7 height 7
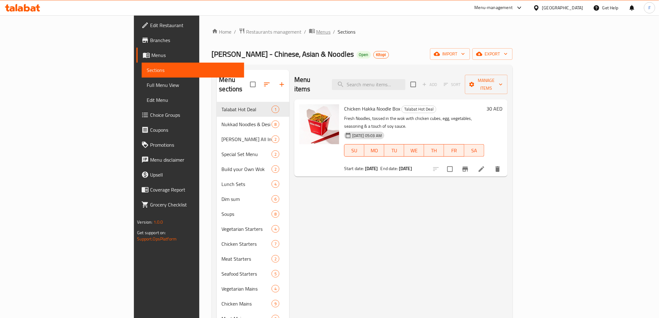
click at [309, 33] on icon "breadcrumb" at bounding box center [312, 31] width 6 height 6
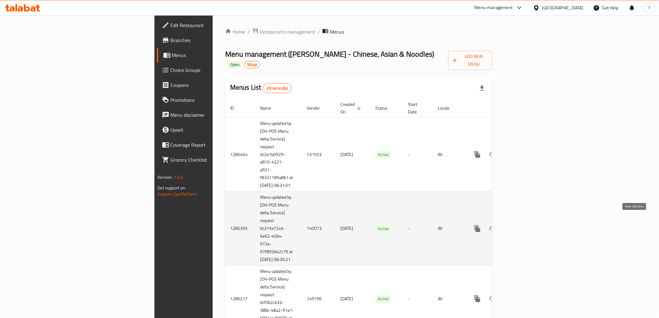
click at [526, 225] on icon "enhanced table" at bounding box center [522, 228] width 7 height 7
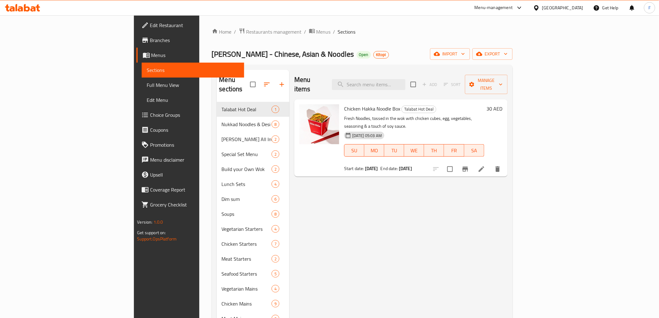
click at [485, 165] on icon at bounding box center [481, 168] width 7 height 7
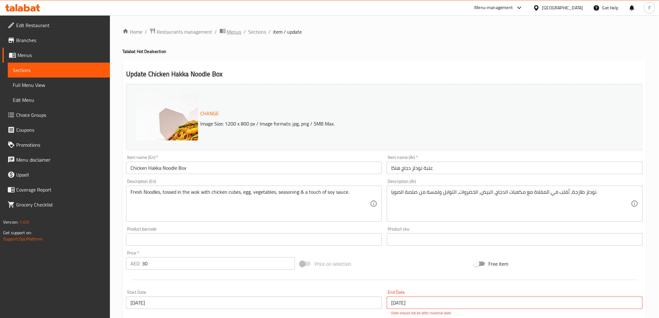
click at [229, 32] on span "Menus" at bounding box center [234, 31] width 14 height 7
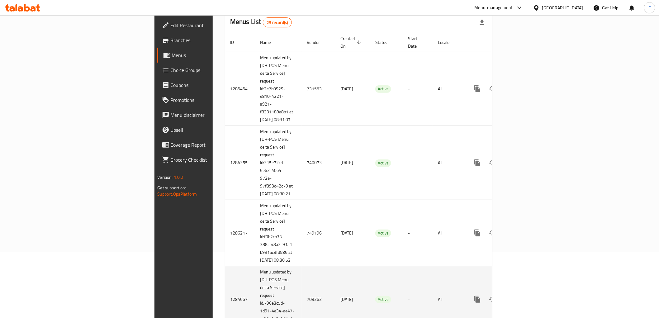
scroll to position [138, 0]
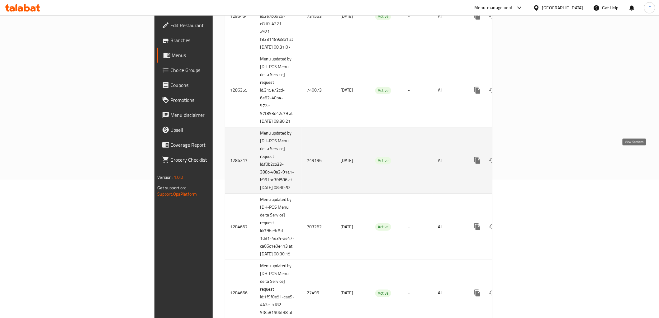
click at [526, 158] on icon "enhanced table" at bounding box center [522, 160] width 7 height 7
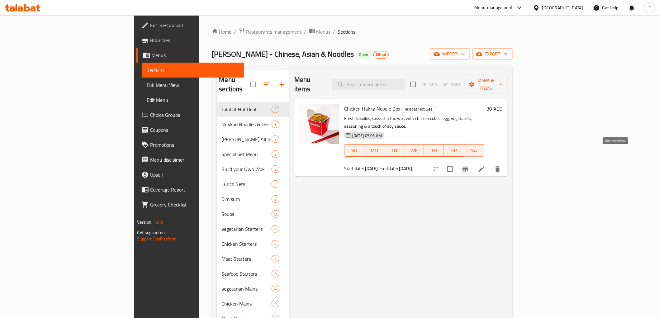
click at [485, 165] on icon at bounding box center [481, 168] width 7 height 7
